Goal: Transaction & Acquisition: Purchase product/service

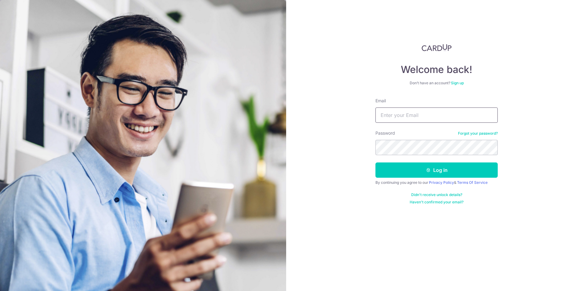
click at [387, 115] on input "Email" at bounding box center [437, 115] width 122 height 15
type input "[EMAIL_ADDRESS][DOMAIN_NAME]"
click at [376, 163] on button "Log in" at bounding box center [437, 170] width 122 height 15
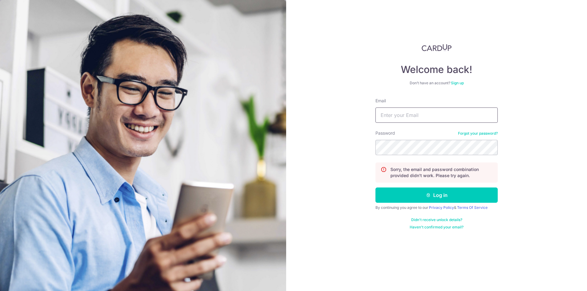
click at [429, 109] on input "Email" at bounding box center [437, 115] width 122 height 15
type input "[EMAIL_ADDRESS][DOMAIN_NAME]"
click at [376, 188] on button "Log in" at bounding box center [437, 195] width 122 height 15
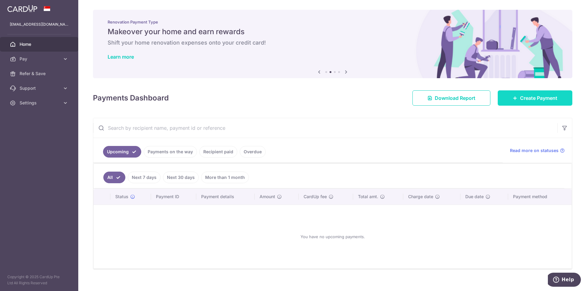
click at [520, 97] on span "Create Payment" at bounding box center [538, 98] width 37 height 7
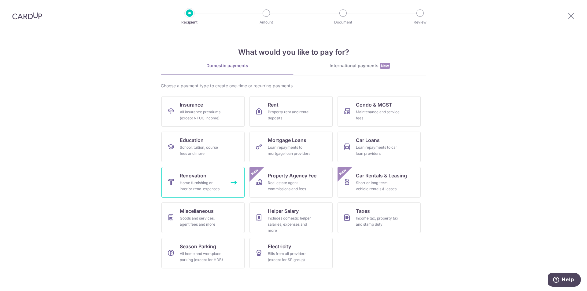
click at [186, 187] on div "Home furnishing or interior reno-expenses" at bounding box center [202, 186] width 44 height 12
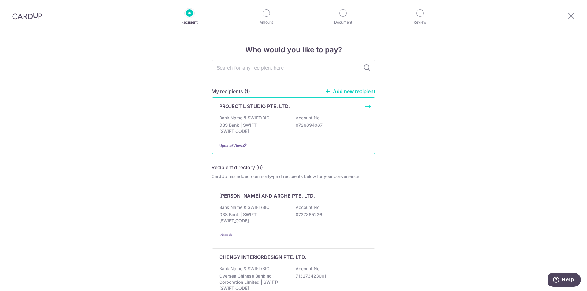
click at [275, 121] on div "Bank Name & SWIFT/BIC: DBS Bank | SWIFT: DBSSSGSGXXX Account No: 0726894967" at bounding box center [293, 126] width 149 height 23
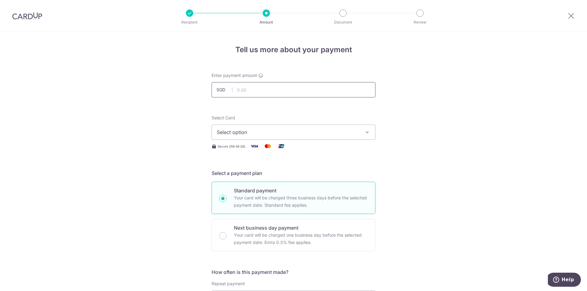
click at [255, 92] on input "text" at bounding box center [294, 89] width 164 height 15
type input "23,000.00"
click at [269, 131] on span "Select option" at bounding box center [288, 132] width 143 height 7
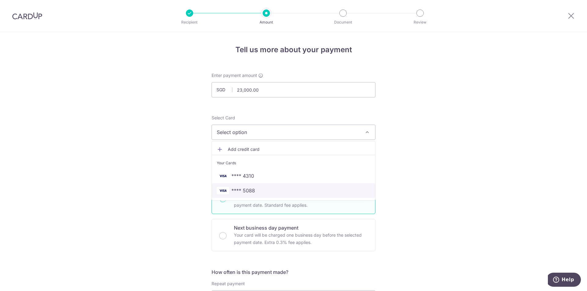
click at [265, 194] on span "**** 5088" at bounding box center [294, 190] width 154 height 7
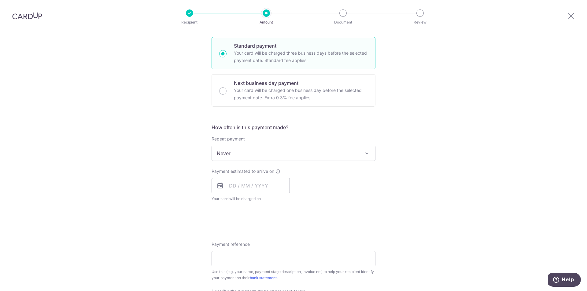
scroll to position [153, 0]
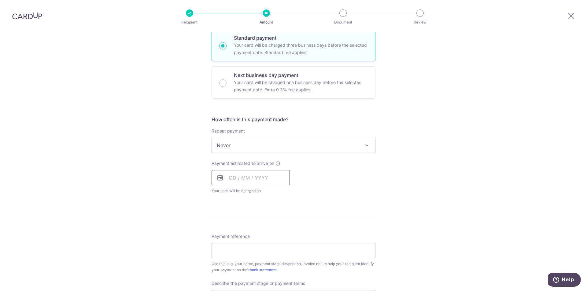
click at [255, 183] on input "text" at bounding box center [251, 177] width 78 height 15
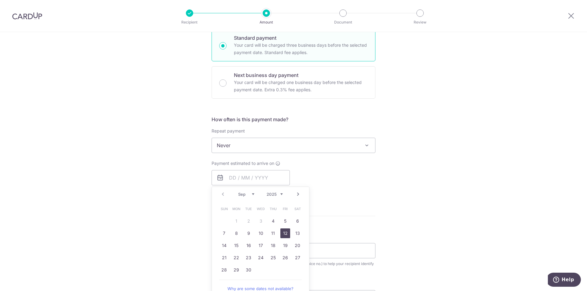
click at [286, 234] on link "12" at bounding box center [285, 234] width 10 height 10
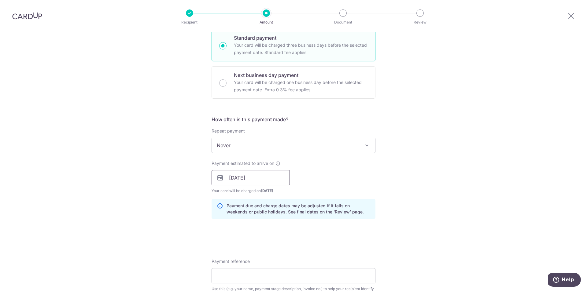
click at [264, 180] on input "12/09/2025" at bounding box center [251, 177] width 78 height 15
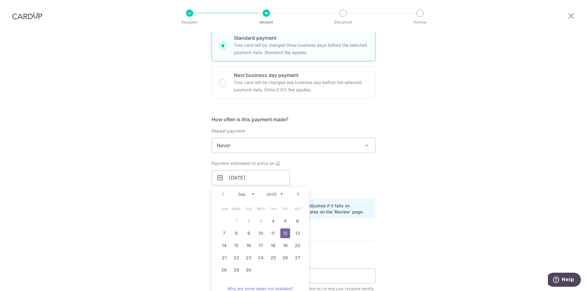
click at [173, 218] on div "Tell us more about your payment Enter payment amount SGD 23,000.00 23000.00 Sel…" at bounding box center [293, 188] width 587 height 619
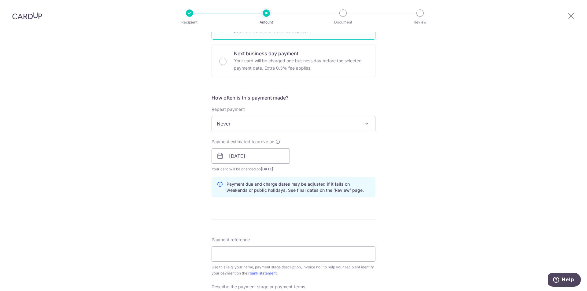
scroll to position [214, 0]
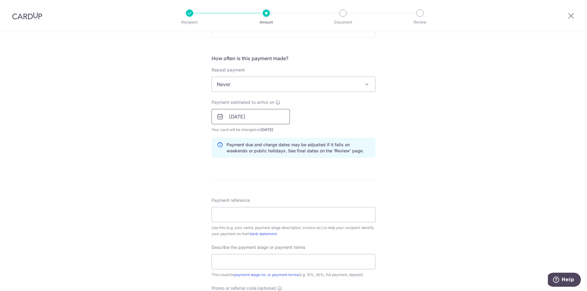
click at [249, 119] on input "12/09/2025" at bounding box center [251, 116] width 78 height 15
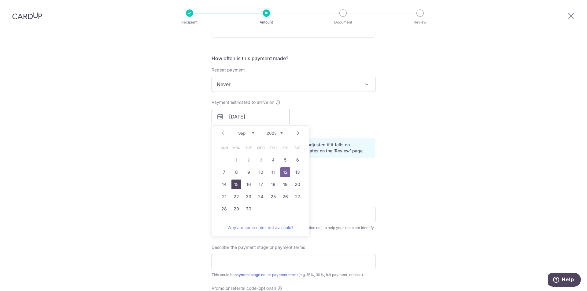
click at [236, 187] on link "15" at bounding box center [237, 185] width 10 height 10
type input "[DATE]"
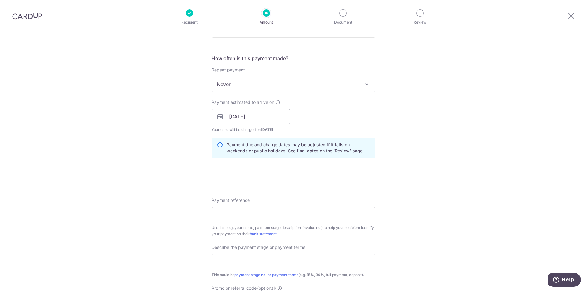
click at [254, 213] on input "Payment reference" at bounding box center [294, 214] width 164 height 15
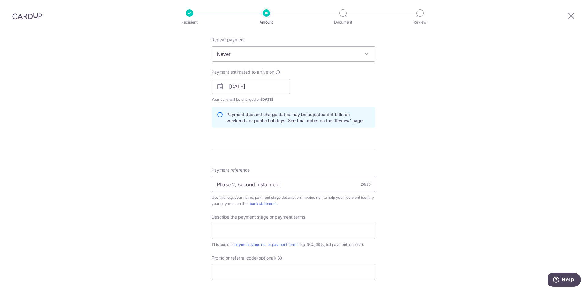
scroll to position [275, 0]
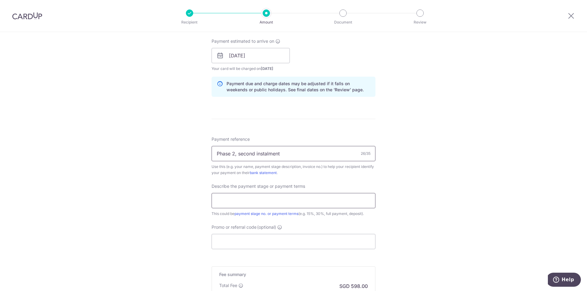
type input "Phase 2, second instalment"
click at [301, 199] on input "text" at bounding box center [294, 200] width 164 height 15
drag, startPoint x: 236, startPoint y: 202, endPoint x: 241, endPoint y: 202, distance: 5.2
click at [241, 202] on input "Phase 2 50%" at bounding box center [294, 200] width 164 height 15
type input "Phase 2 45%"
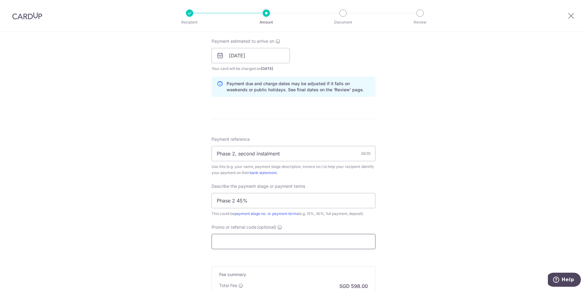
click at [253, 241] on input "Promo or referral code (optional)" at bounding box center [294, 241] width 164 height 15
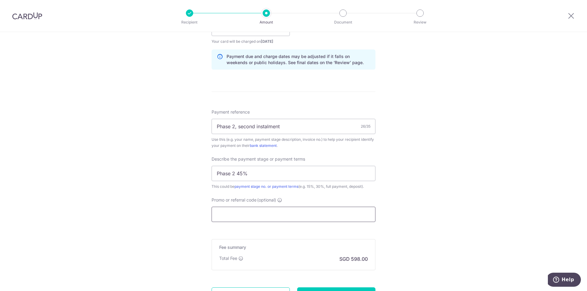
scroll to position [360, 0]
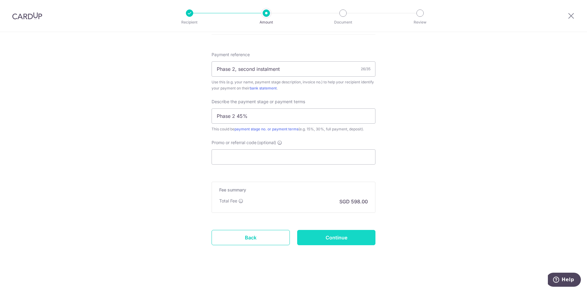
click at [349, 238] on input "Continue" at bounding box center [336, 237] width 78 height 15
type input "Create Schedule"
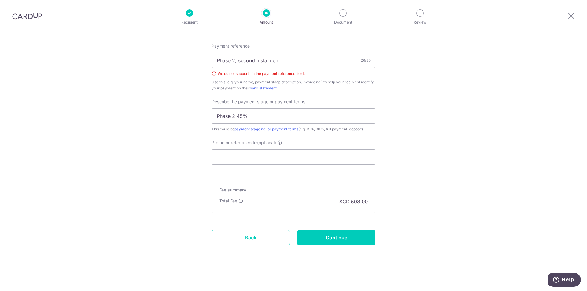
click at [234, 64] on input "Phase 2, second instalment" at bounding box center [294, 60] width 164 height 15
type input "Phase 2 second instalment"
click at [330, 236] on input "Continue" at bounding box center [336, 237] width 78 height 15
type input "Create Schedule"
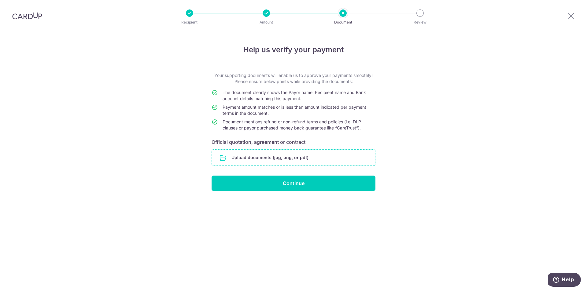
click at [302, 157] on input "file" at bounding box center [293, 158] width 163 height 16
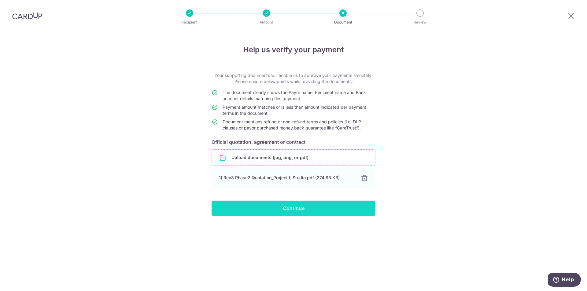
click at [306, 210] on input "Continue" at bounding box center [294, 208] width 164 height 15
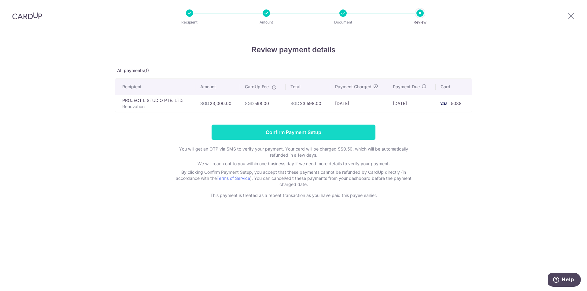
click at [288, 129] on input "Confirm Payment Setup" at bounding box center [294, 132] width 164 height 15
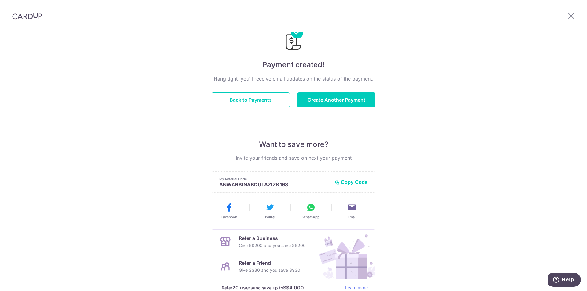
scroll to position [67, 0]
